Goal: Information Seeking & Learning: Understand process/instructions

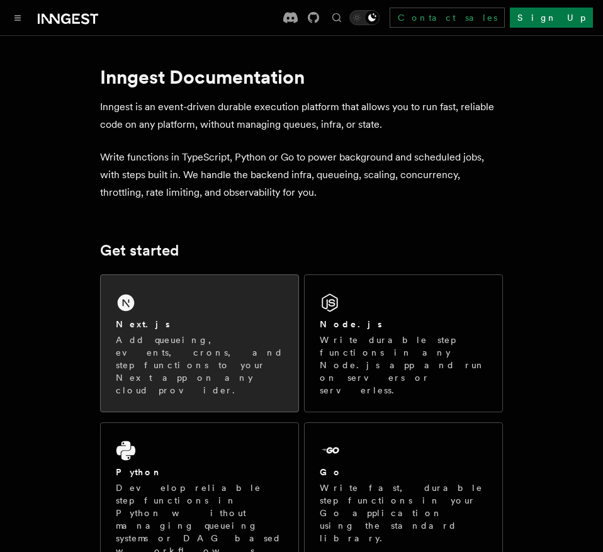
click at [192, 327] on div "Next.js" at bounding box center [200, 324] width 168 height 13
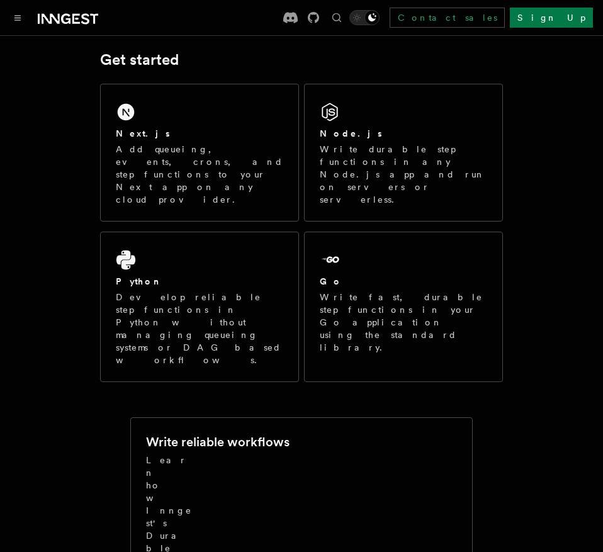
scroll to position [168, 0]
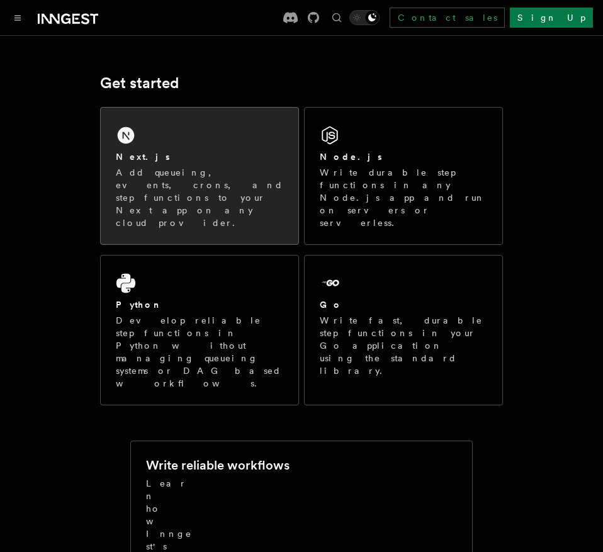
click at [122, 176] on p "Add queueing, events, crons, and step functions to your Next app on any cloud p…" at bounding box center [200, 197] width 168 height 63
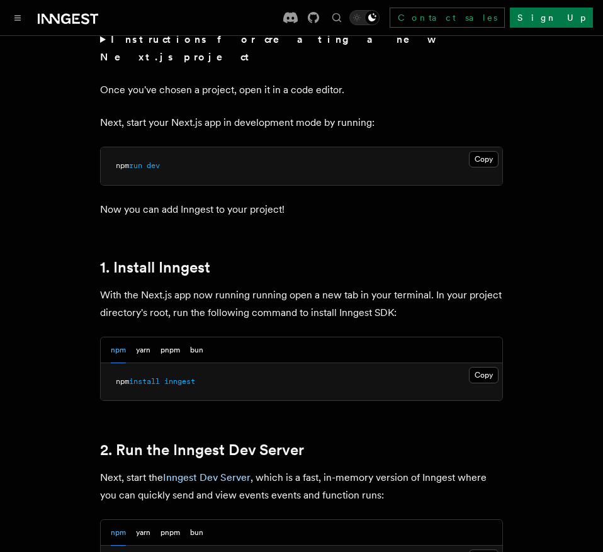
scroll to position [542, 0]
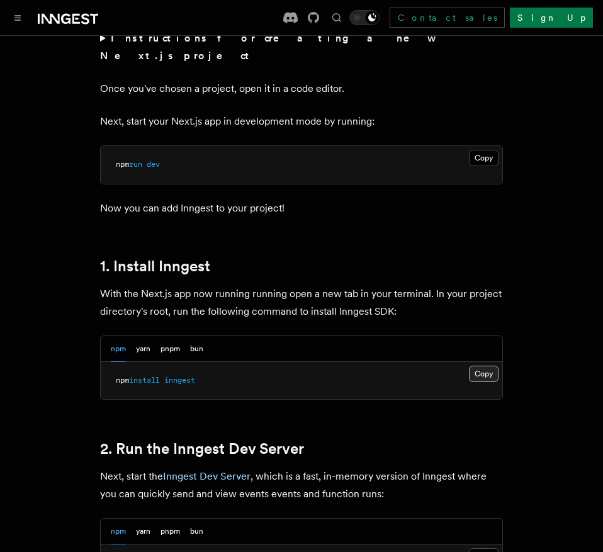
click at [485, 366] on button "Copy Copied" at bounding box center [484, 374] width 30 height 16
